Goal: Task Accomplishment & Management: Use online tool/utility

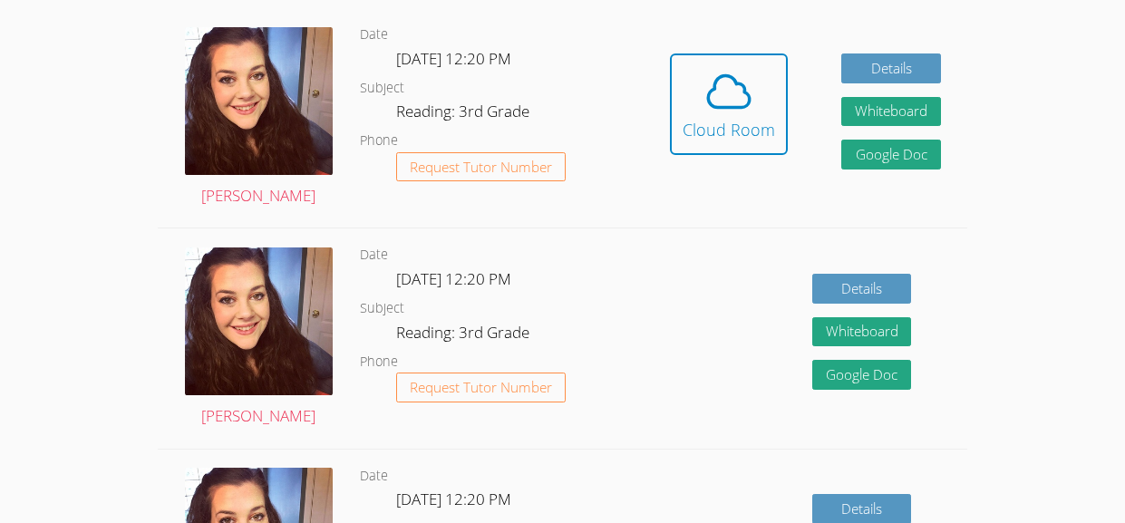
scroll to position [395, 0]
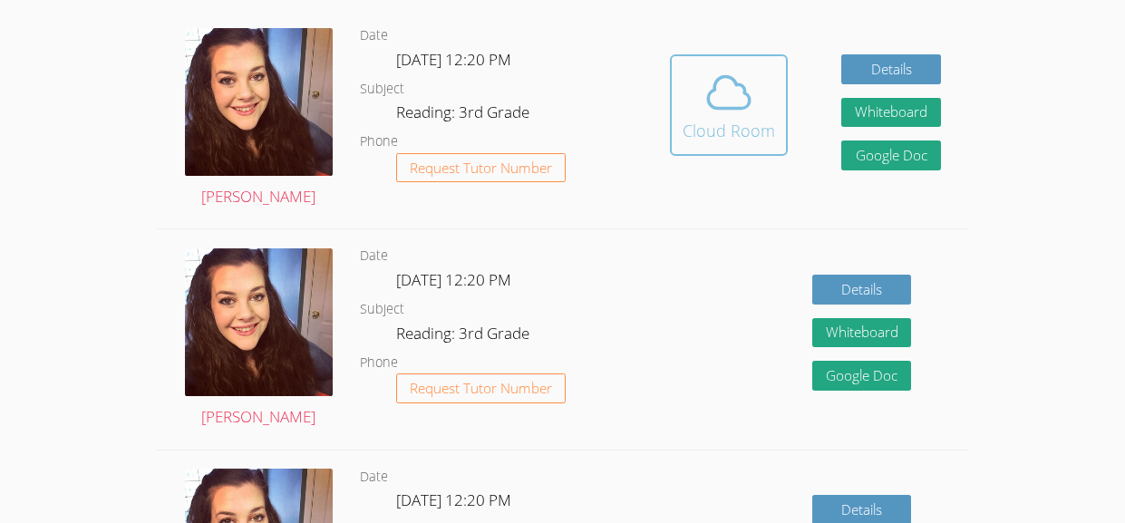
click at [727, 144] on button "Cloud Room" at bounding box center [729, 104] width 118 height 101
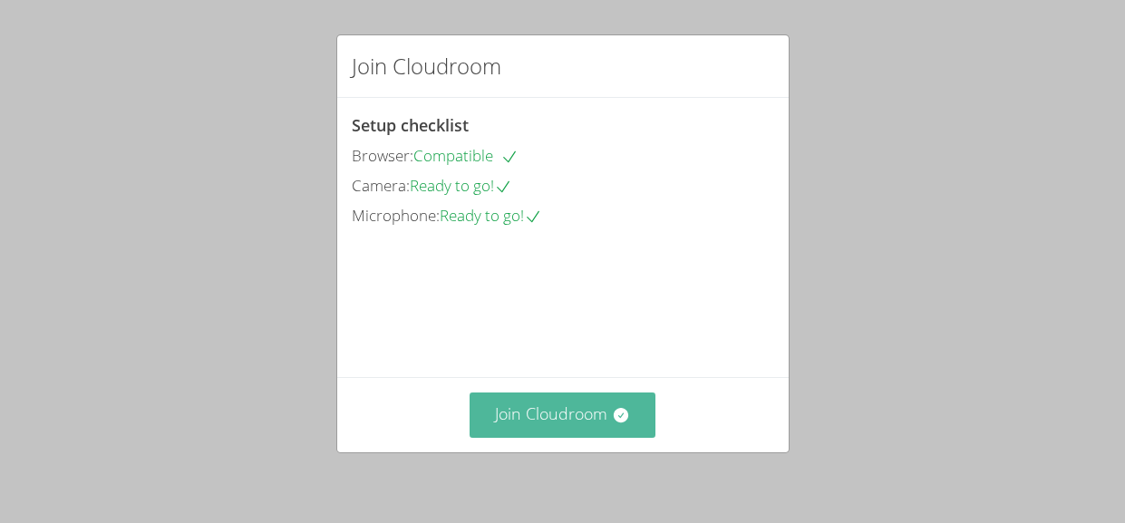
click at [618, 402] on button "Join Cloudroom" at bounding box center [562, 414] width 186 height 44
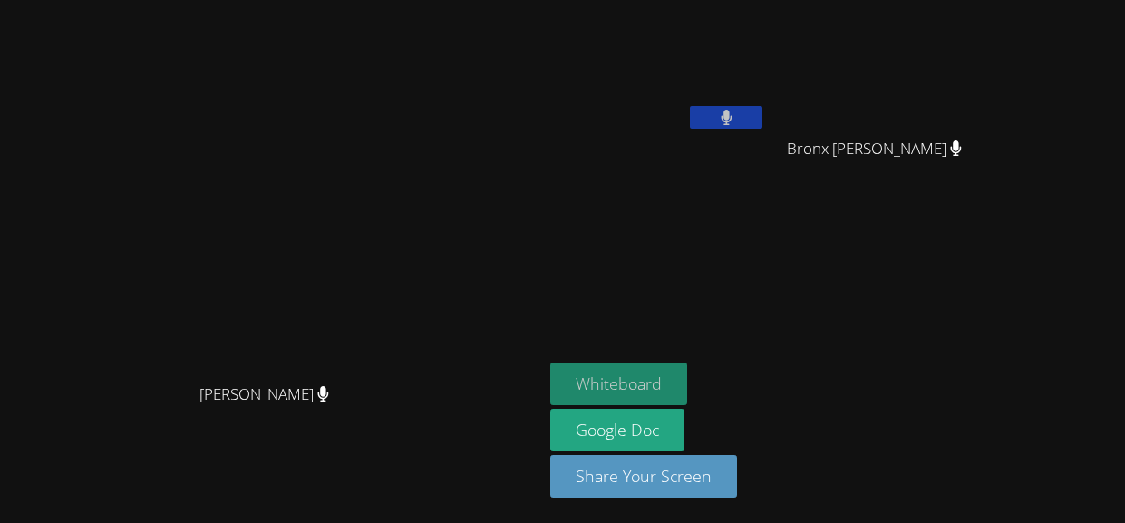
click at [687, 383] on button "Whiteboard" at bounding box center [618, 383] width 137 height 43
